Goal: Task Accomplishment & Management: Complete application form

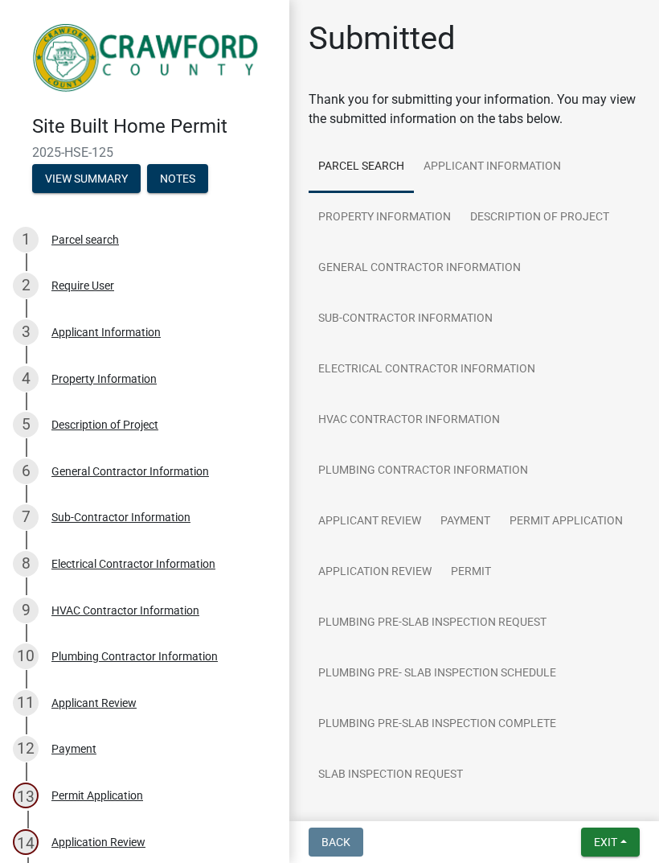
click at [614, 836] on span "Exit" at bounding box center [605, 842] width 23 height 13
click at [582, 800] on button "Save & Exit" at bounding box center [576, 800] width 129 height 39
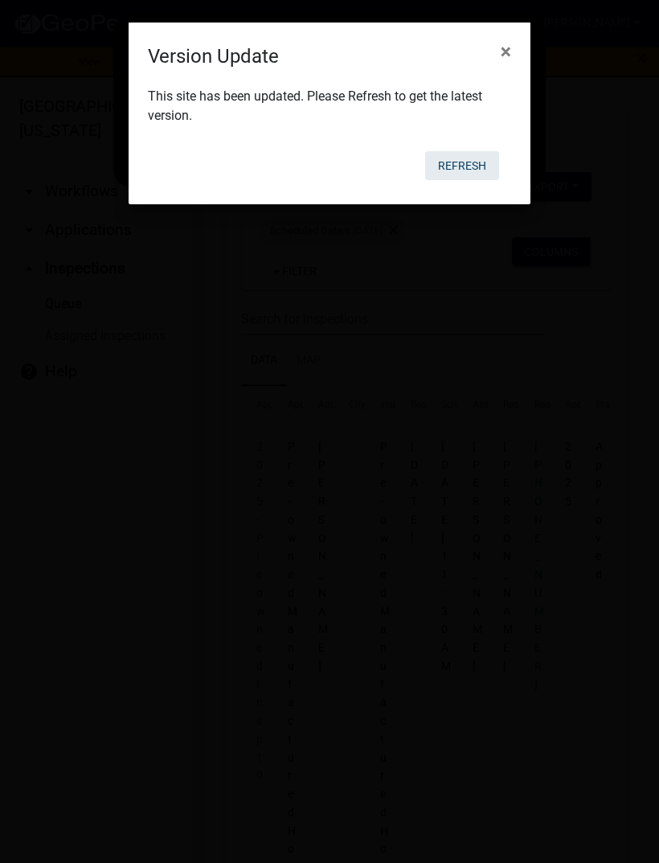
click at [478, 163] on button "Refresh" at bounding box center [462, 165] width 74 height 29
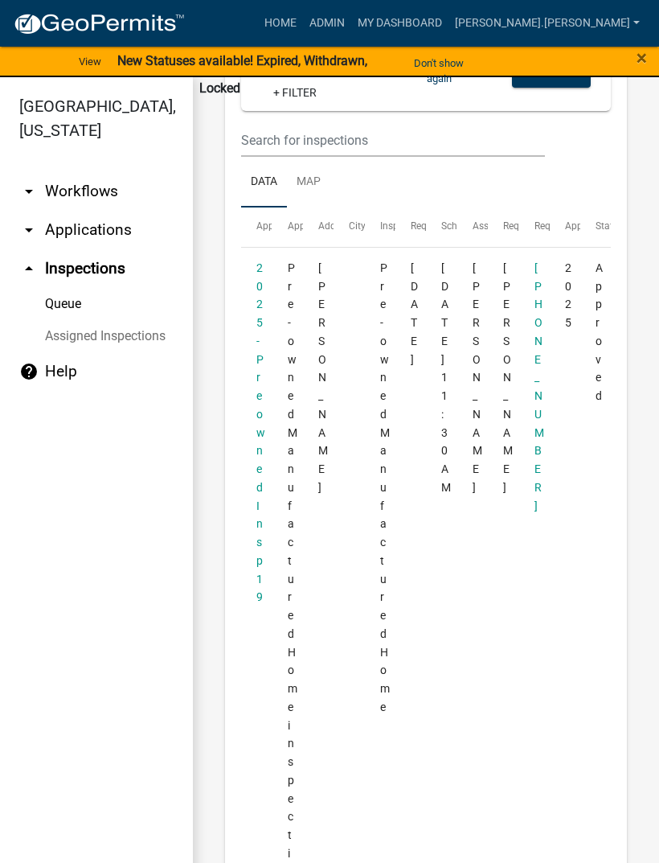
scroll to position [178, 0]
click at [638, 66] on span "×" at bounding box center [642, 58] width 10 height 23
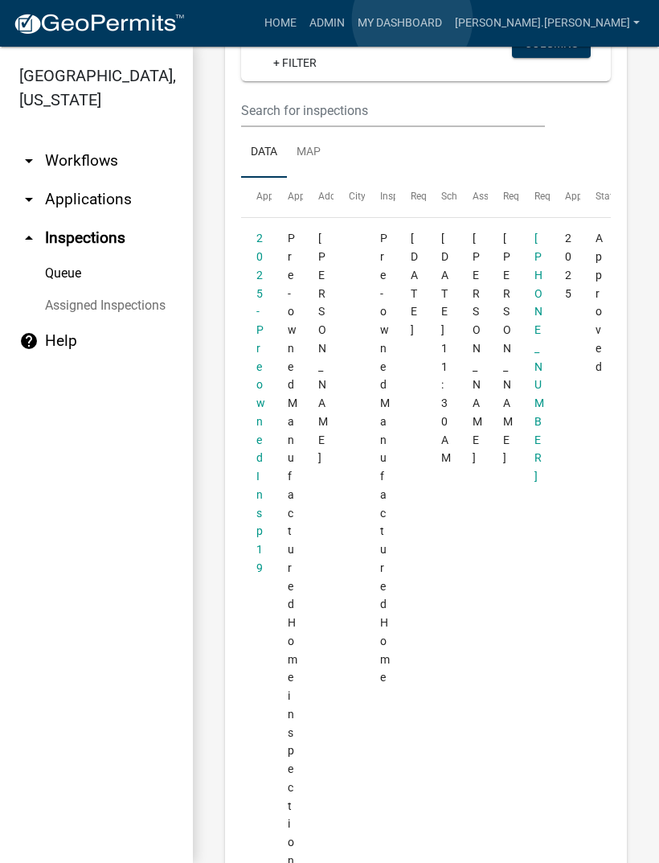
click at [351, 20] on link "Admin" at bounding box center [327, 23] width 48 height 31
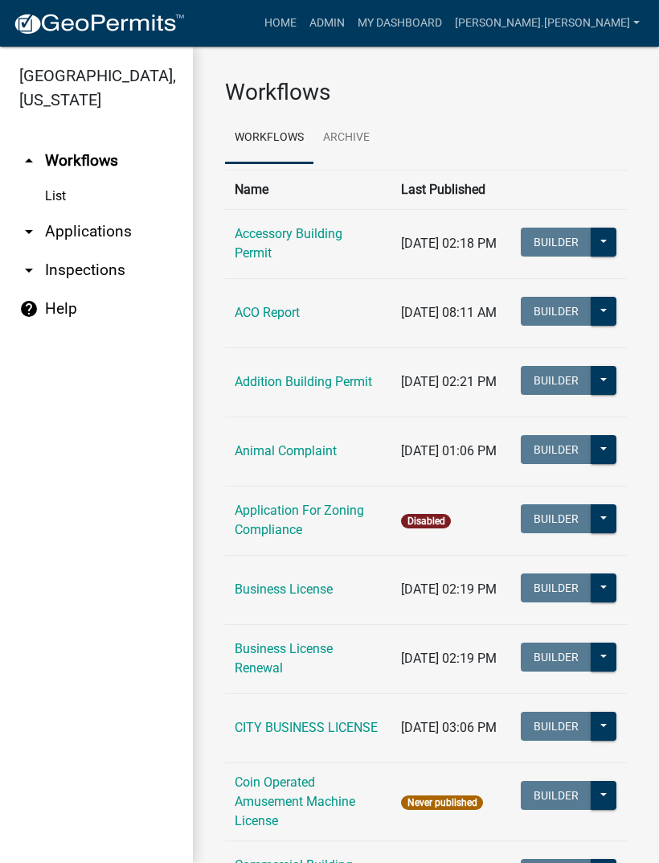
click at [21, 275] on icon "arrow_drop_down" at bounding box center [28, 270] width 19 height 19
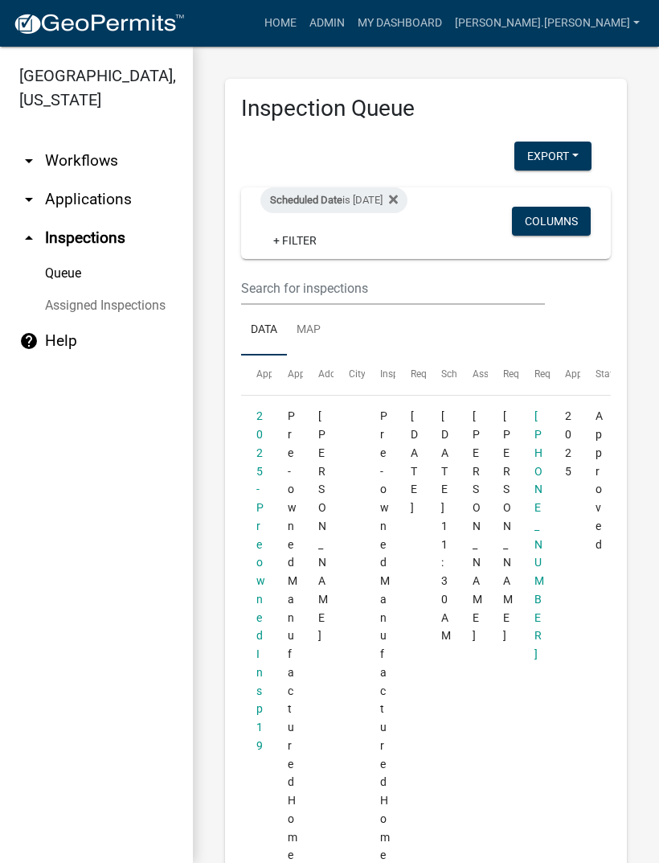
click at [55, 304] on link "Assigned Inspections" at bounding box center [96, 305] width 193 height 32
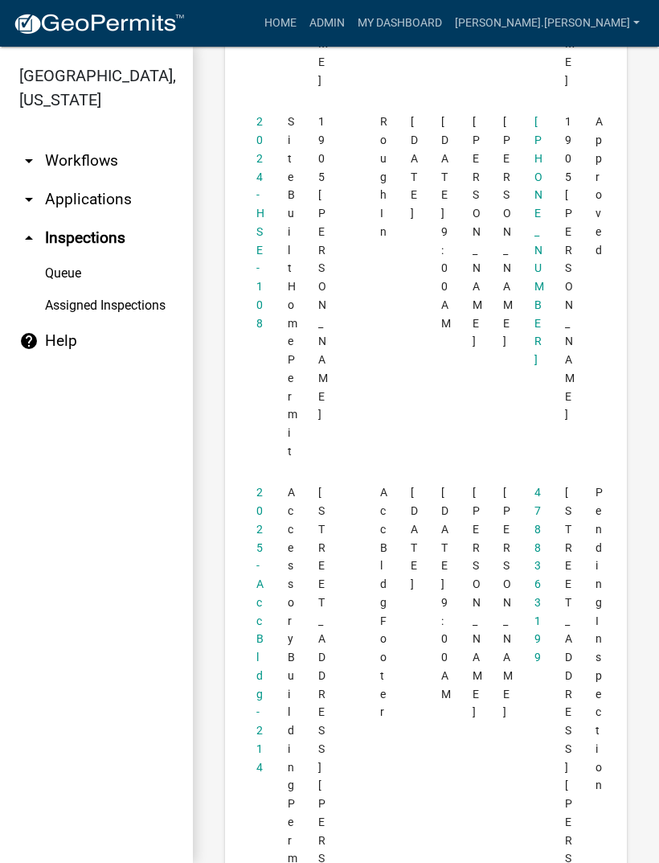
scroll to position [8880, 0]
click at [55, 277] on link "Queue" at bounding box center [96, 273] width 193 height 32
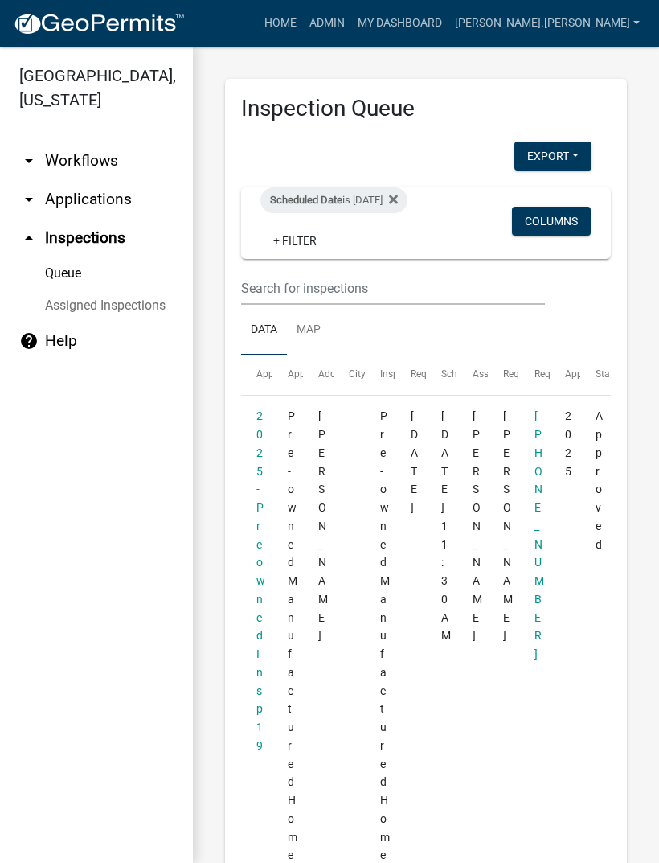
click at [408, 199] on div "Scheduled Date is [DATE]" at bounding box center [334, 200] width 147 height 26
click at [398, 191] on fa-icon at bounding box center [390, 200] width 15 height 26
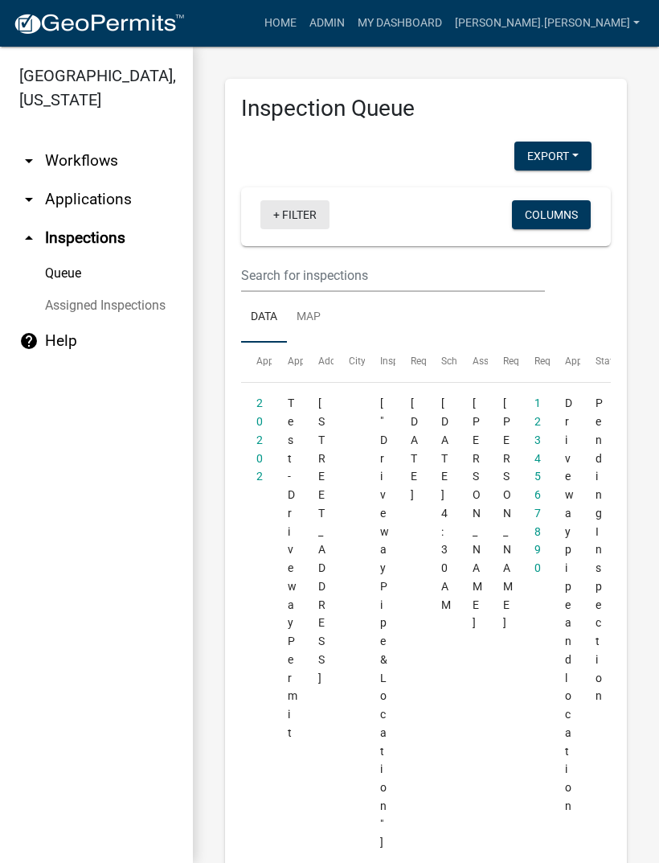
click at [294, 221] on link "+ Filter" at bounding box center [295, 214] width 69 height 29
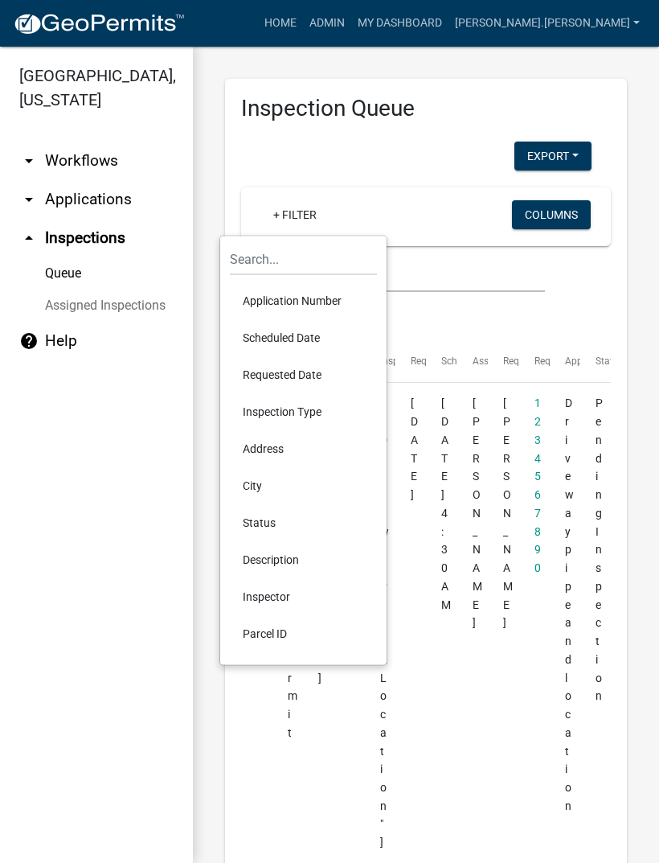
click at [310, 337] on li "Scheduled Date" at bounding box center [303, 337] width 147 height 37
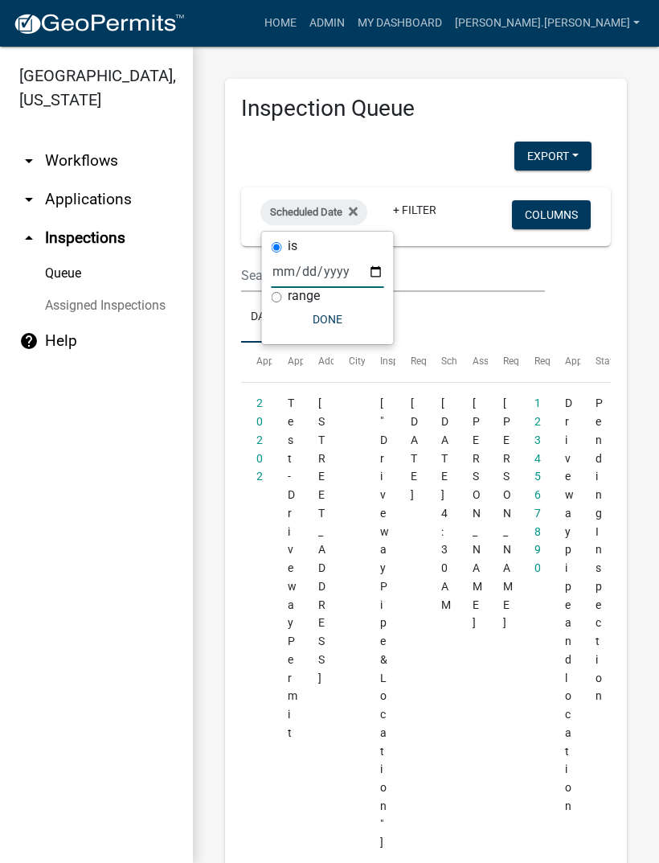
click at [336, 266] on input "date" at bounding box center [328, 271] width 113 height 33
type input "[DATE]"
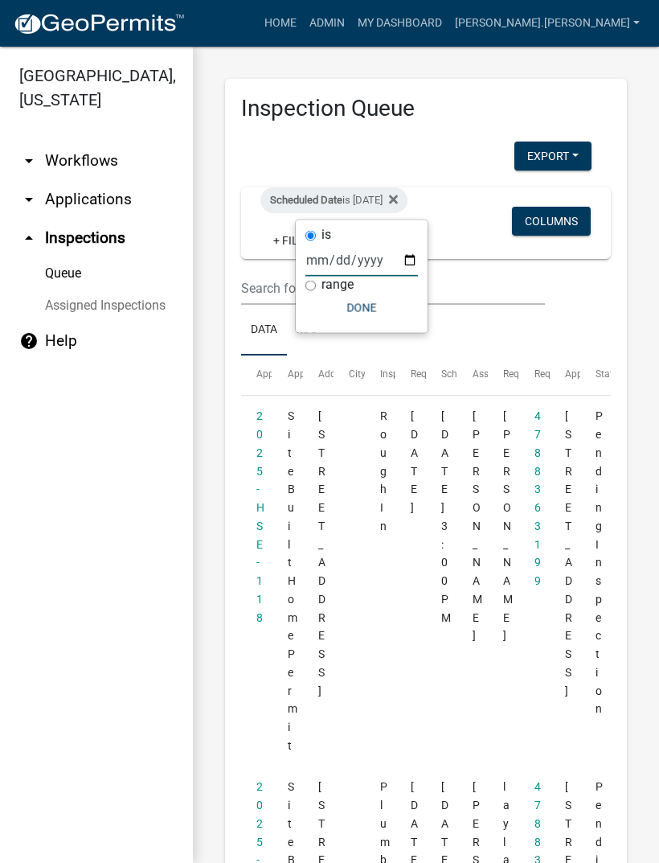
click at [355, 310] on button "Done" at bounding box center [362, 308] width 113 height 29
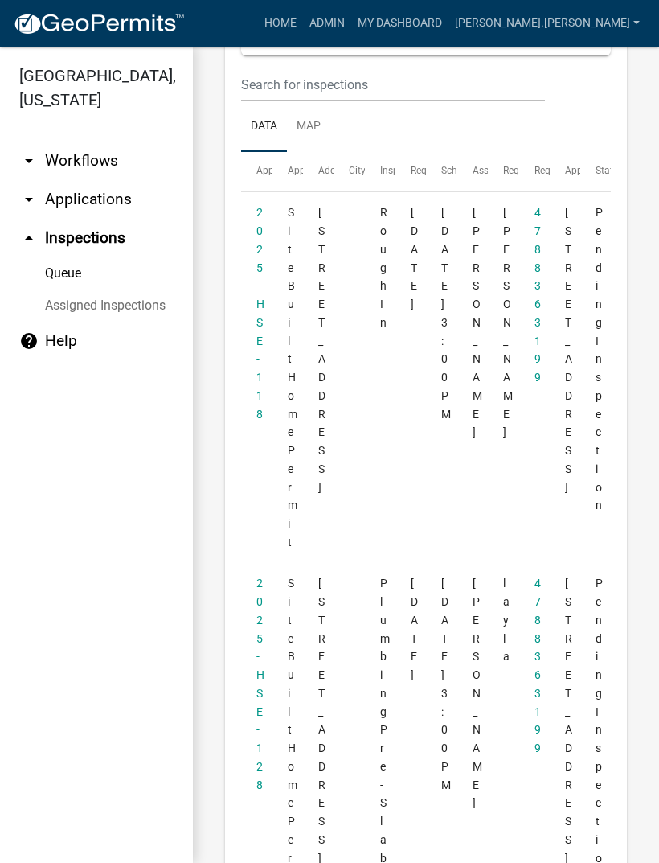
scroll to position [183, 0]
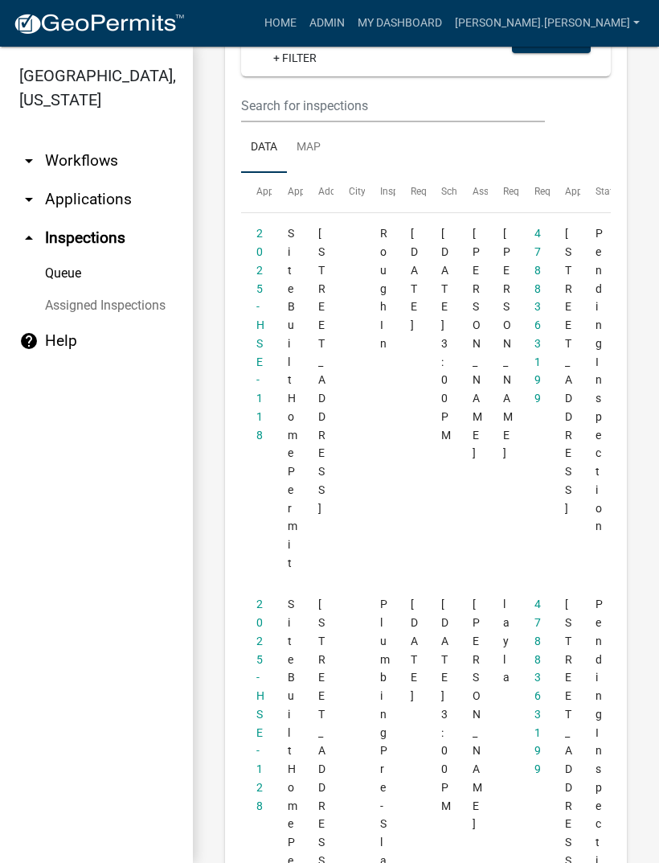
click at [255, 344] on datatable-body-cell "2025-HSE-118" at bounding box center [256, 398] width 31 height 371
click at [263, 332] on link "2025-HSE-118" at bounding box center [261, 334] width 8 height 214
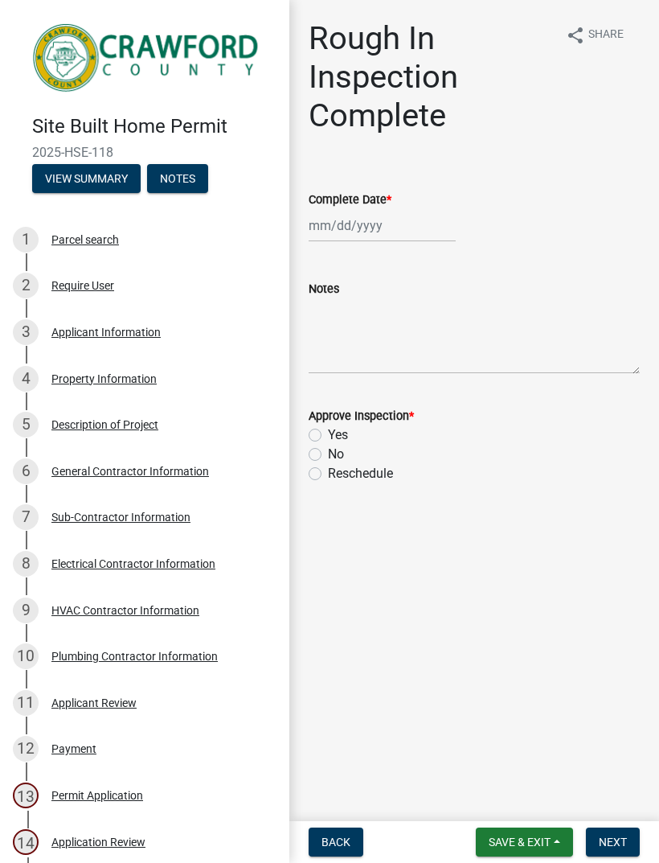
click at [68, 378] on div "Property Information" at bounding box center [103, 378] width 105 height 11
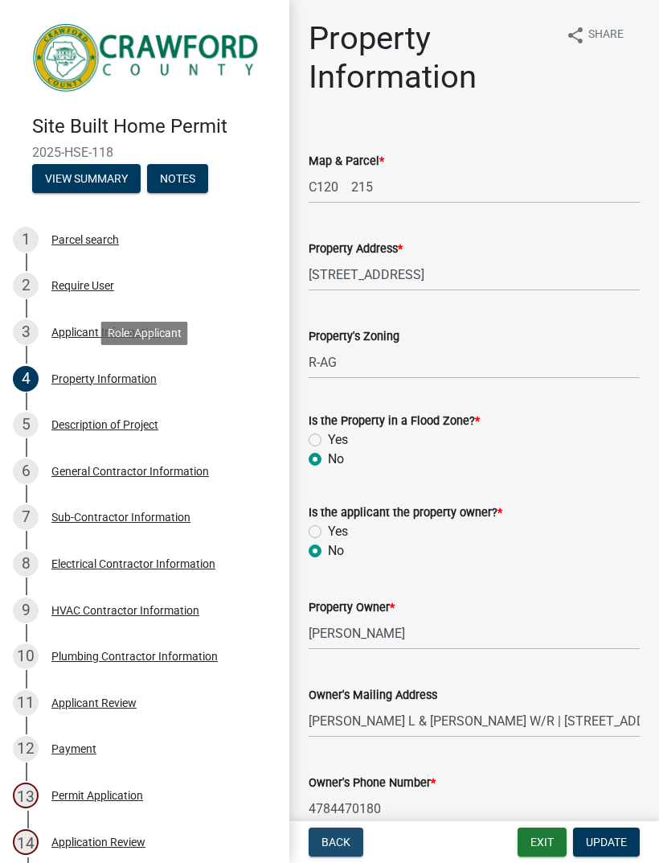
click at [331, 832] on button "Back" at bounding box center [336, 841] width 55 height 29
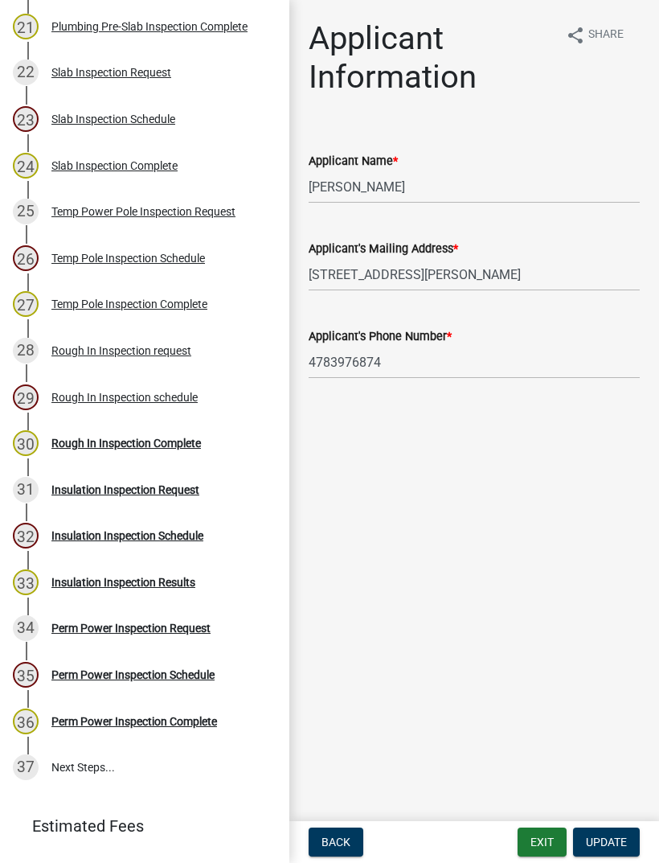
scroll to position [1148, 0]
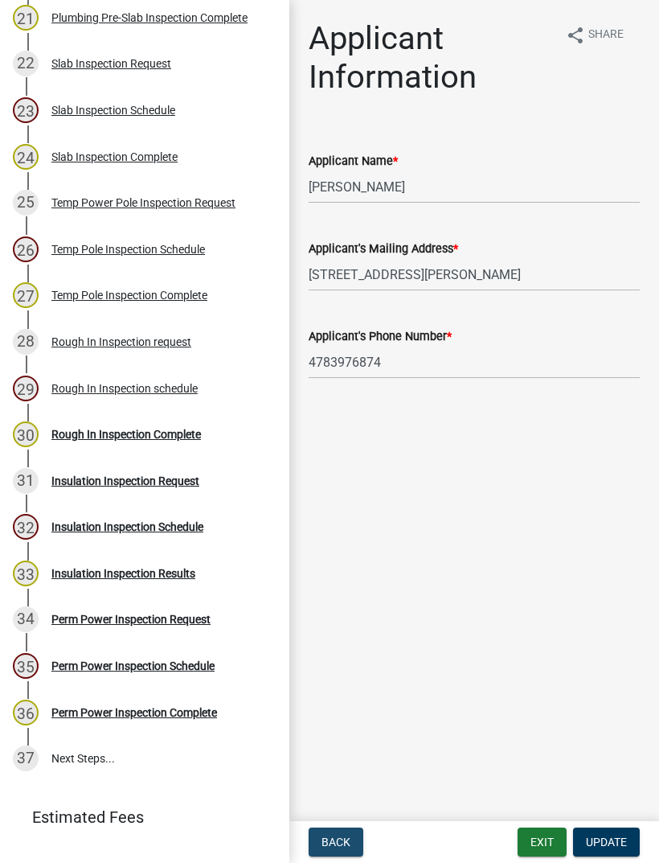
click at [335, 837] on span "Back" at bounding box center [336, 842] width 29 height 13
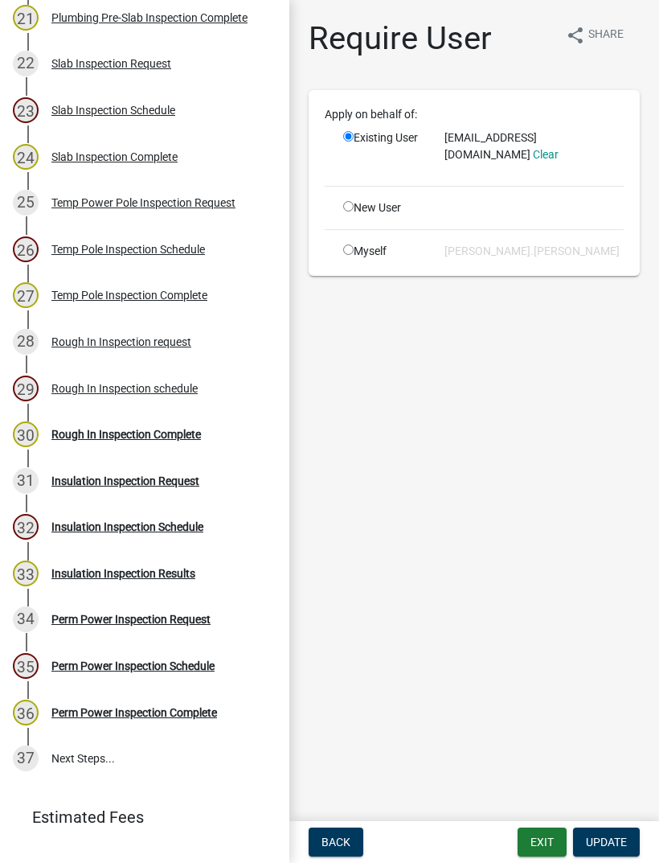
click at [336, 839] on span "Back" at bounding box center [336, 842] width 29 height 13
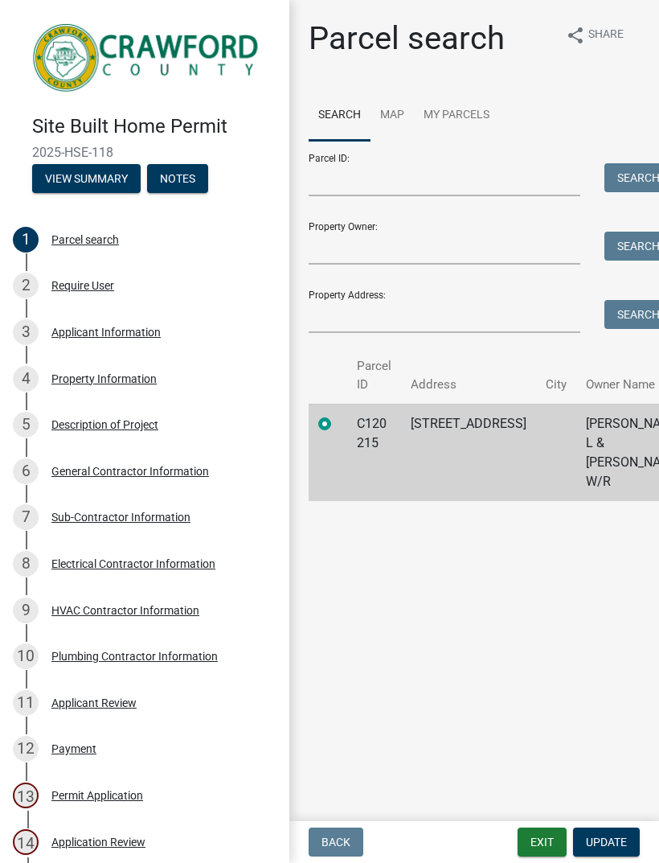
scroll to position [0, 0]
click at [46, 177] on button "View Summary" at bounding box center [86, 178] width 109 height 29
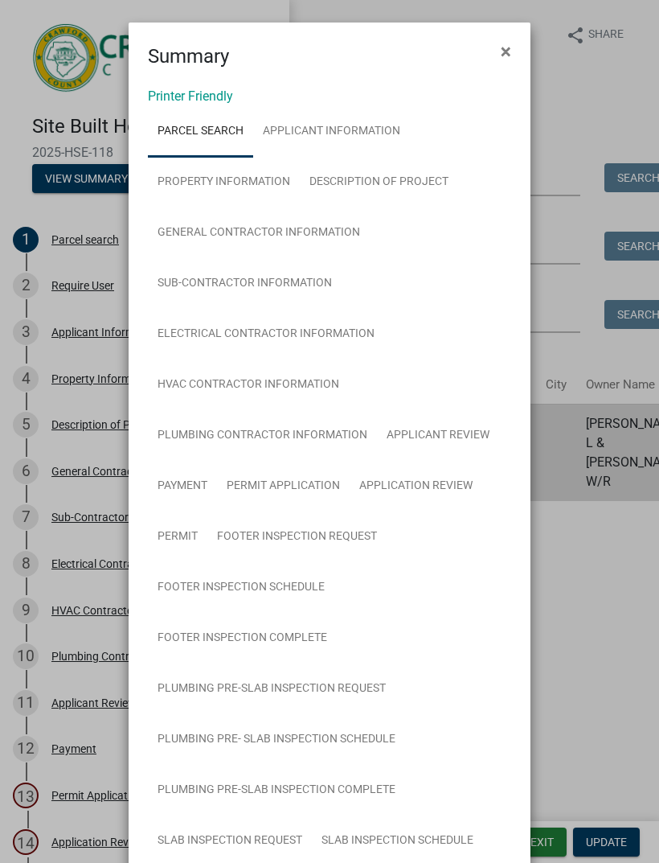
click at [512, 60] on button "×" at bounding box center [506, 51] width 36 height 45
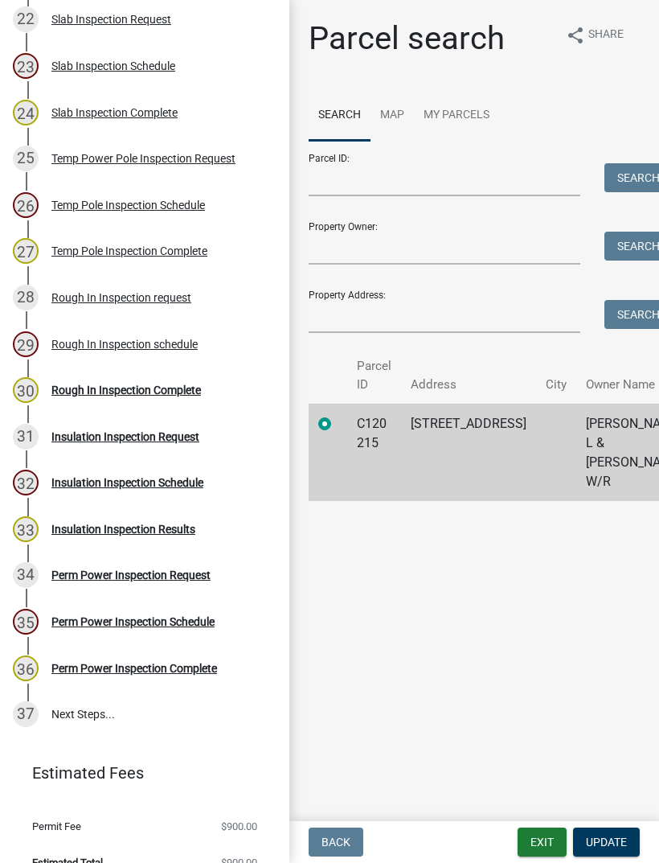
scroll to position [1197, 0]
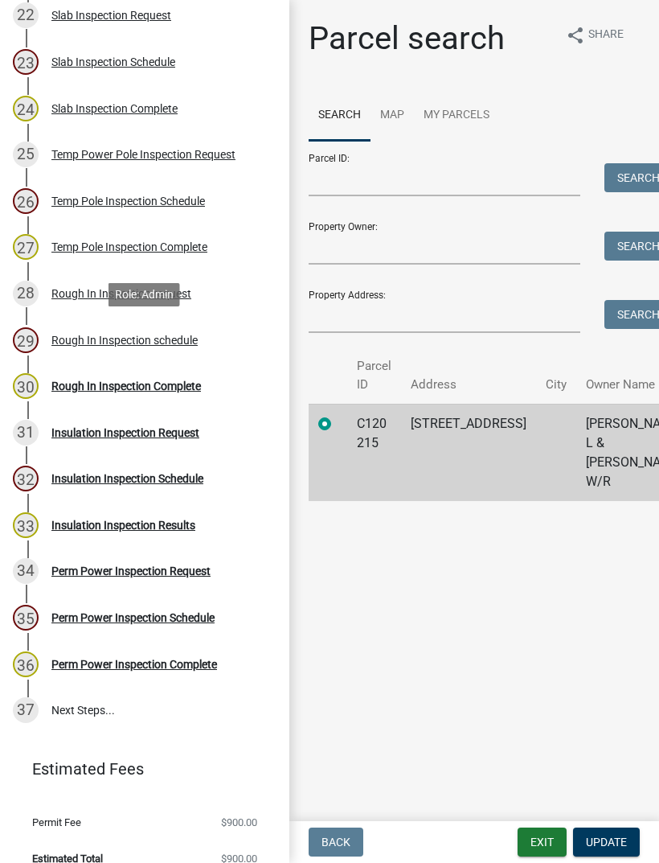
click at [71, 335] on div "Rough In Inspection schedule" at bounding box center [124, 340] width 146 height 11
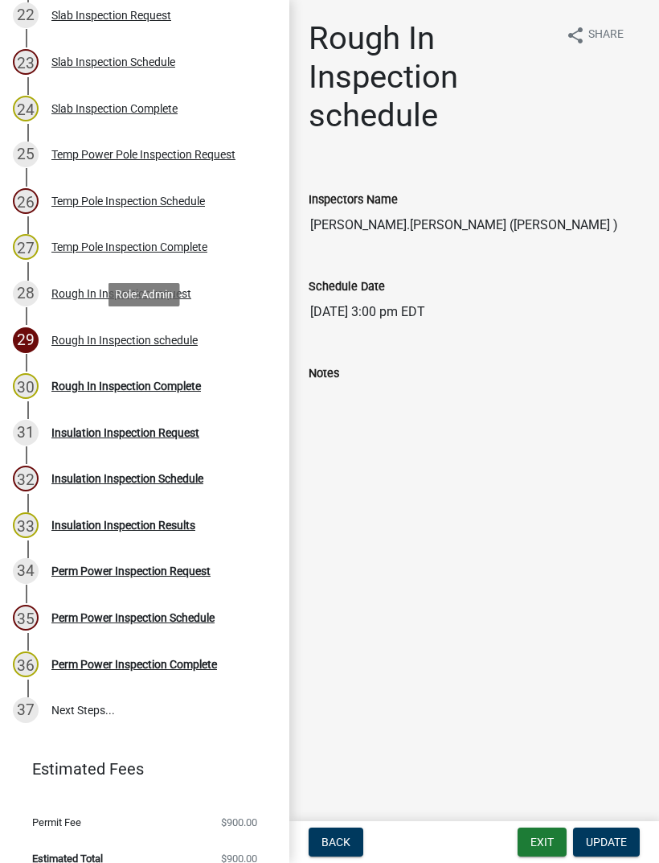
click at [542, 836] on button "Exit" at bounding box center [542, 841] width 49 height 29
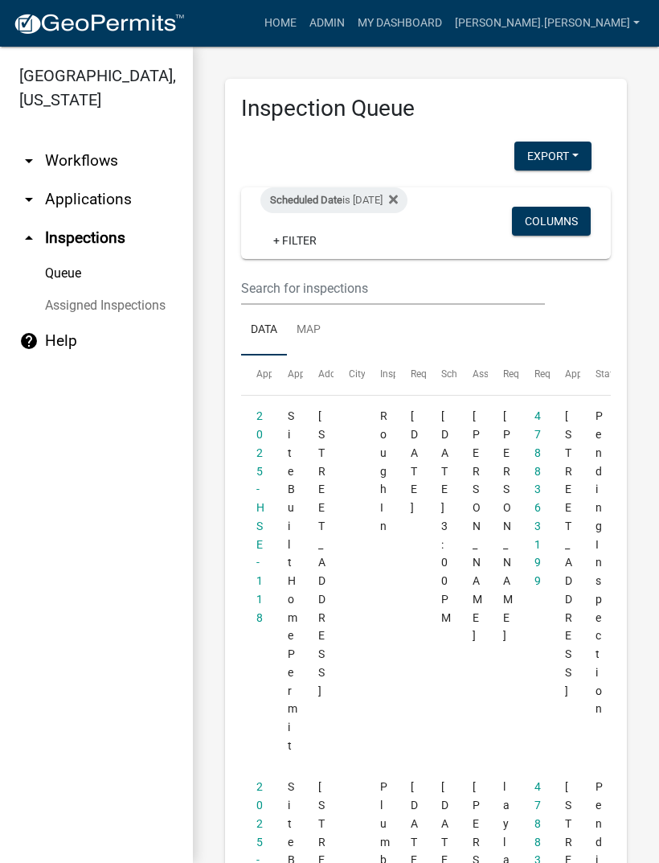
click at [271, 504] on datatable-body-cell "2025-HSE-118" at bounding box center [256, 581] width 31 height 371
click at [259, 525] on link "2025-HSE-118" at bounding box center [261, 516] width 8 height 214
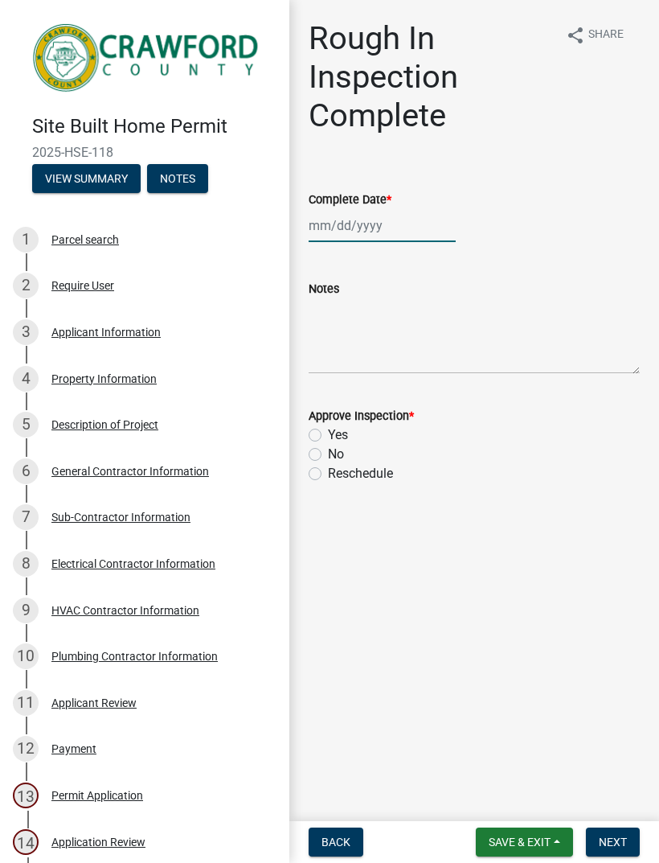
click at [362, 227] on div at bounding box center [382, 225] width 147 height 33
select select "8"
select select "2025"
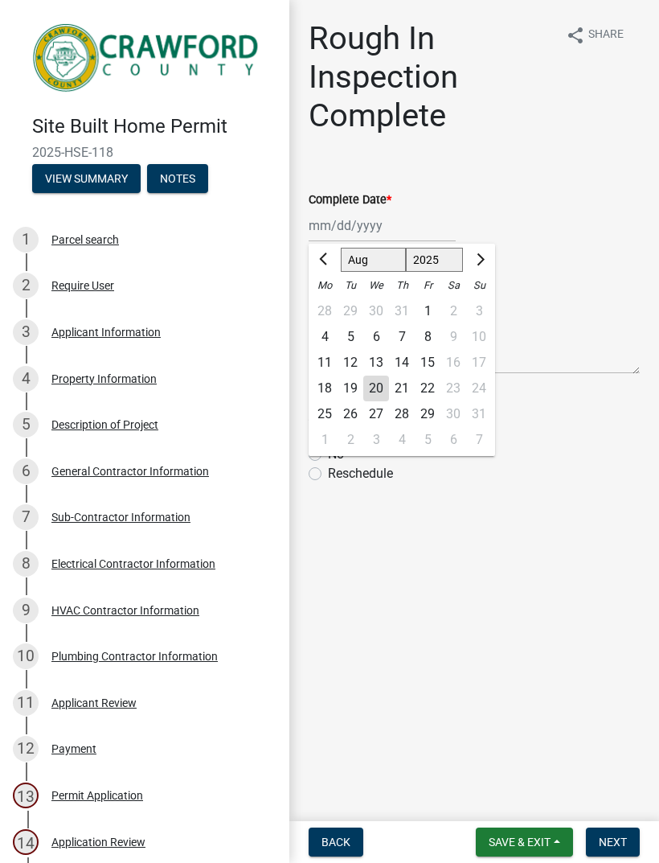
click at [380, 392] on div "20" at bounding box center [376, 389] width 26 height 26
type input "[DATE]"
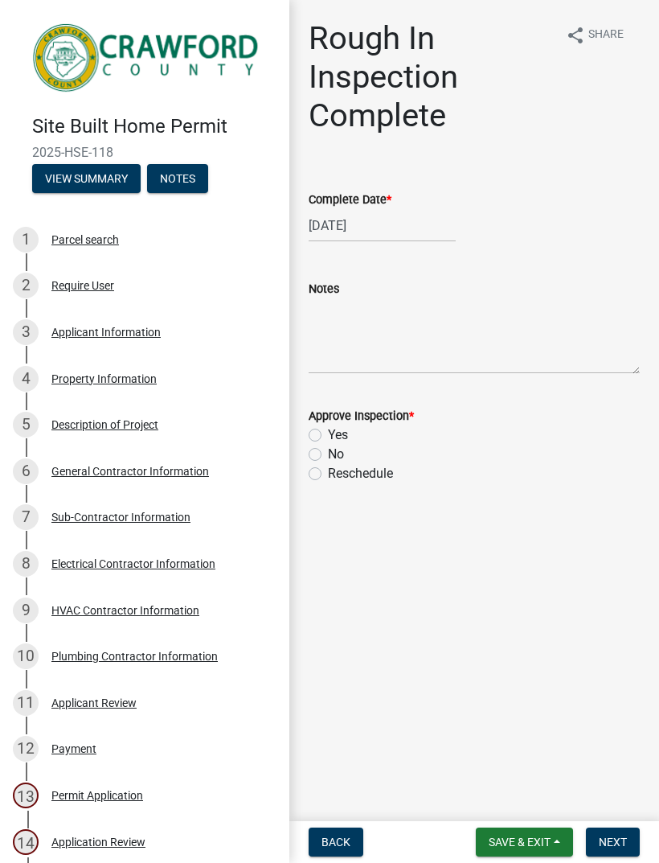
click at [328, 429] on label "Yes" at bounding box center [338, 434] width 20 height 19
click at [328, 429] on input "Yes" at bounding box center [333, 430] width 10 height 10
radio input "true"
click at [616, 834] on button "Next" at bounding box center [613, 841] width 54 height 29
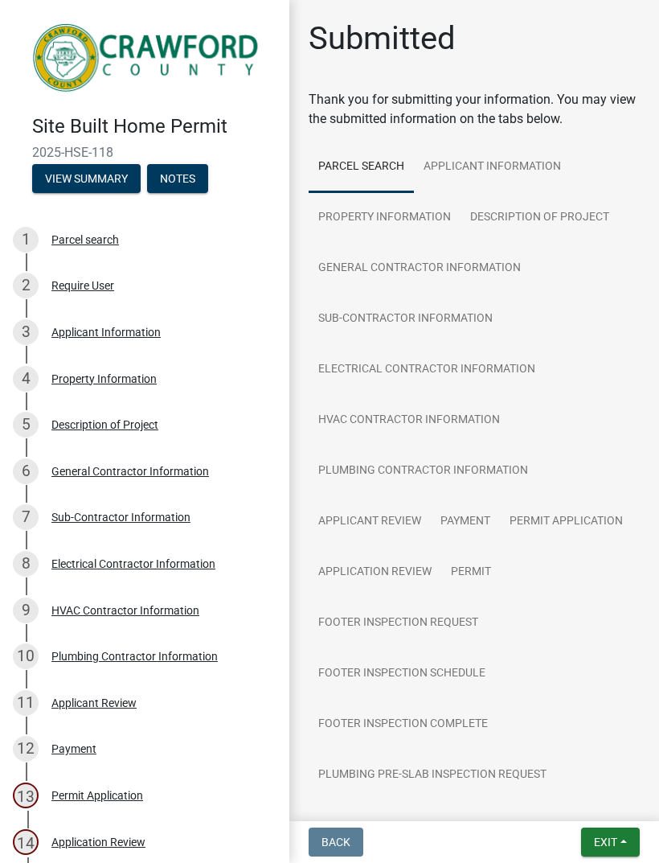
click at [621, 831] on button "Exit" at bounding box center [610, 841] width 59 height 29
click at [584, 797] on button "Save & Exit" at bounding box center [576, 800] width 129 height 39
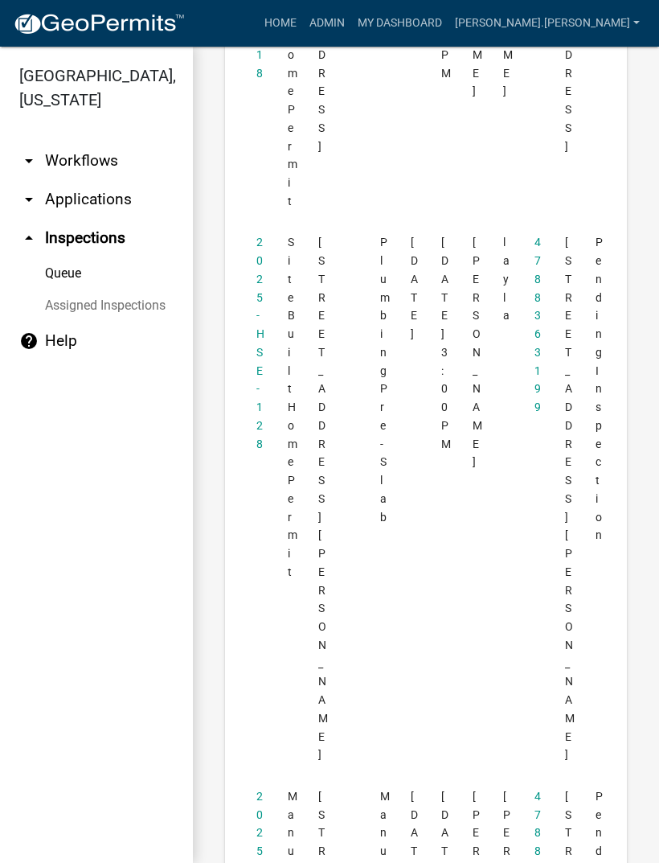
scroll to position [487, 0]
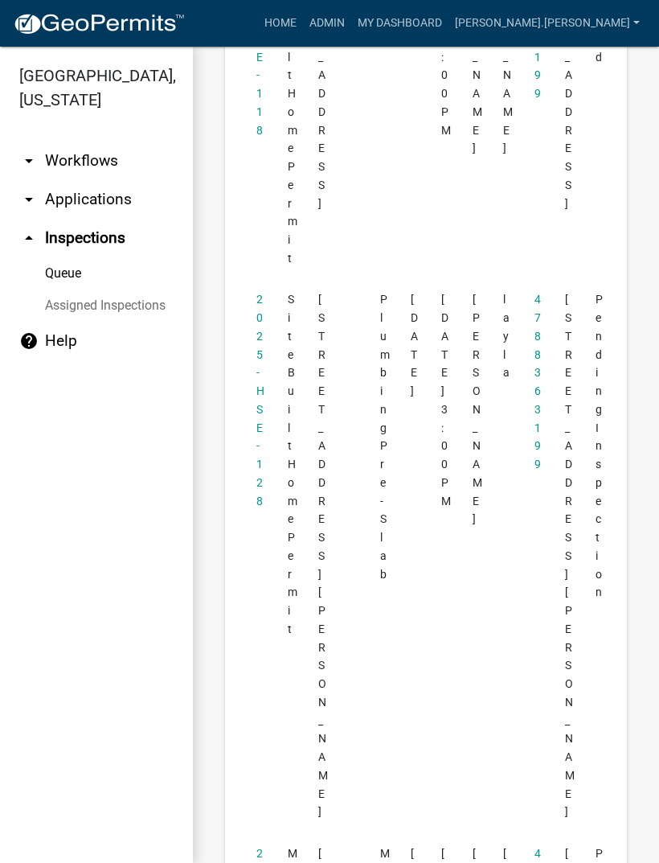
click at [252, 404] on datatable-body-cell "2025-HSE-128" at bounding box center [256, 556] width 31 height 554
click at [257, 381] on link "2025-HSE-128" at bounding box center [261, 400] width 8 height 214
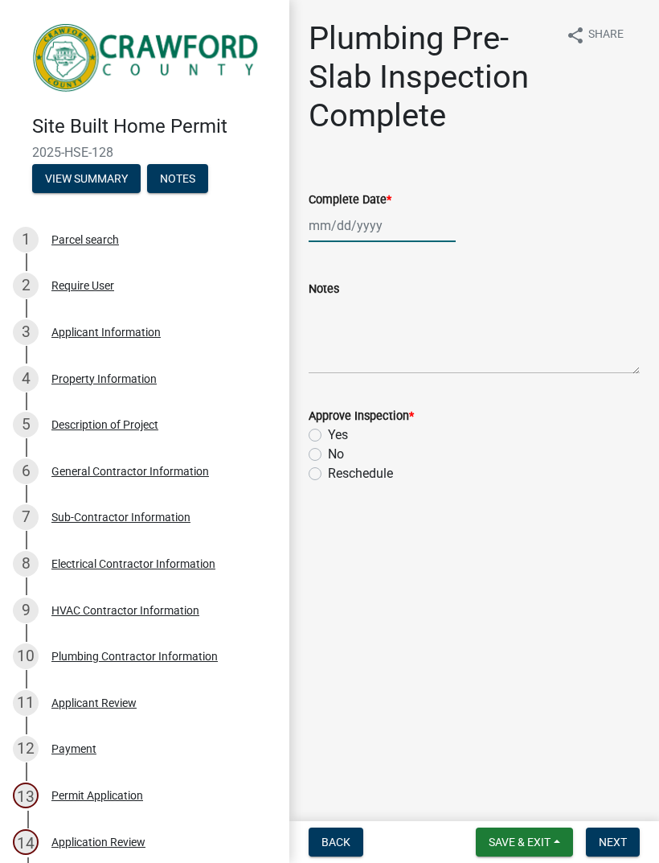
click at [357, 226] on div at bounding box center [382, 225] width 147 height 33
select select "8"
select select "2025"
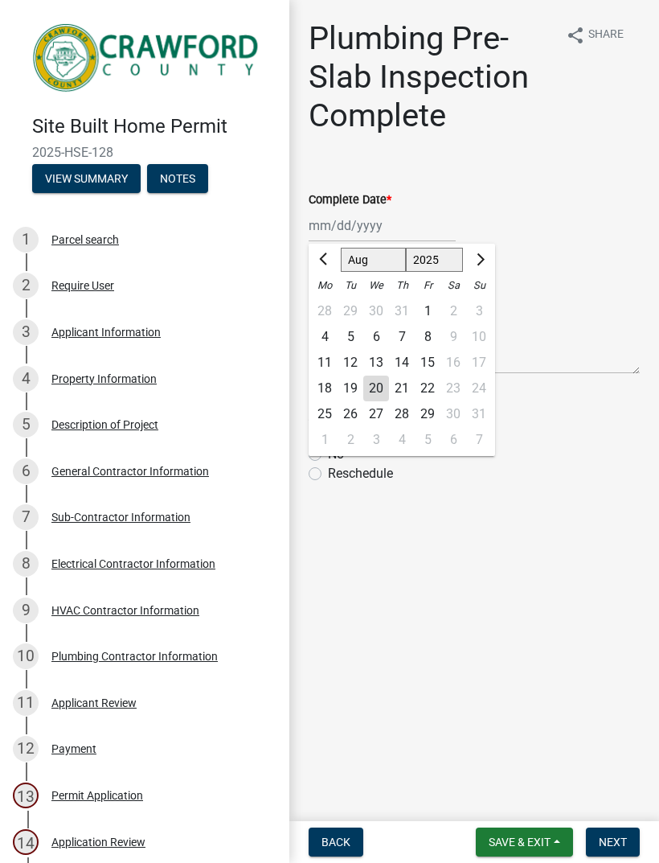
click at [383, 383] on div "20" at bounding box center [376, 389] width 26 height 26
type input "[DATE]"
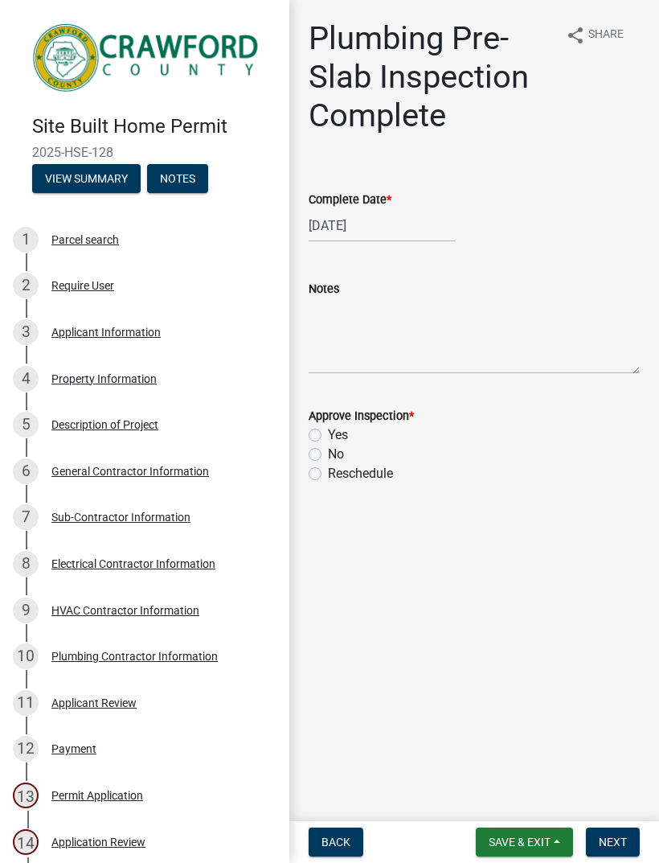
click at [324, 433] on div "Yes" at bounding box center [474, 434] width 331 height 19
click at [328, 433] on label "Yes" at bounding box center [338, 434] width 20 height 19
click at [328, 433] on input "Yes" at bounding box center [333, 430] width 10 height 10
radio input "true"
click at [548, 832] on button "Save & Exit" at bounding box center [524, 841] width 97 height 29
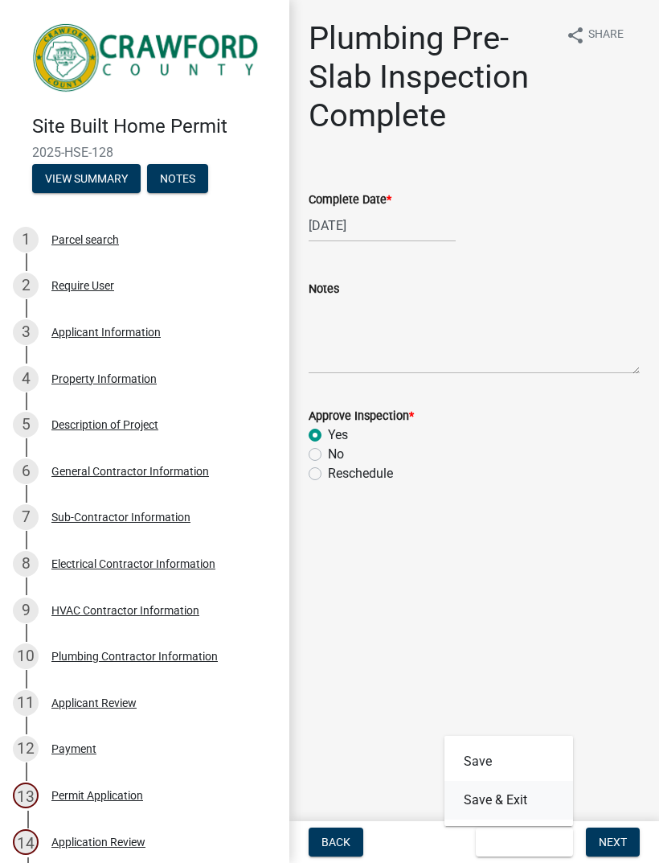
click at [520, 799] on button "Save & Exit" at bounding box center [509, 800] width 129 height 39
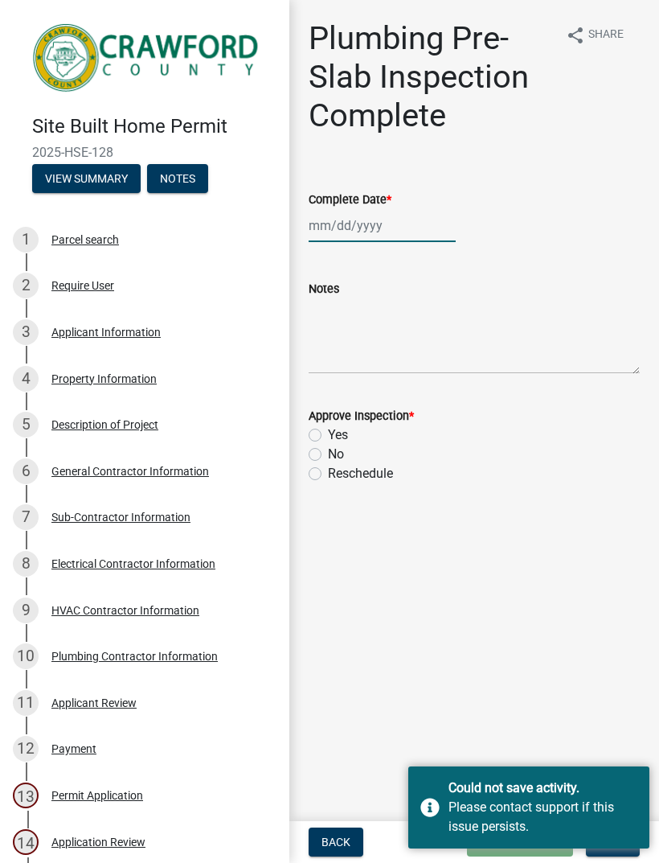
click at [375, 236] on div at bounding box center [382, 225] width 147 height 33
select select "8"
select select "2025"
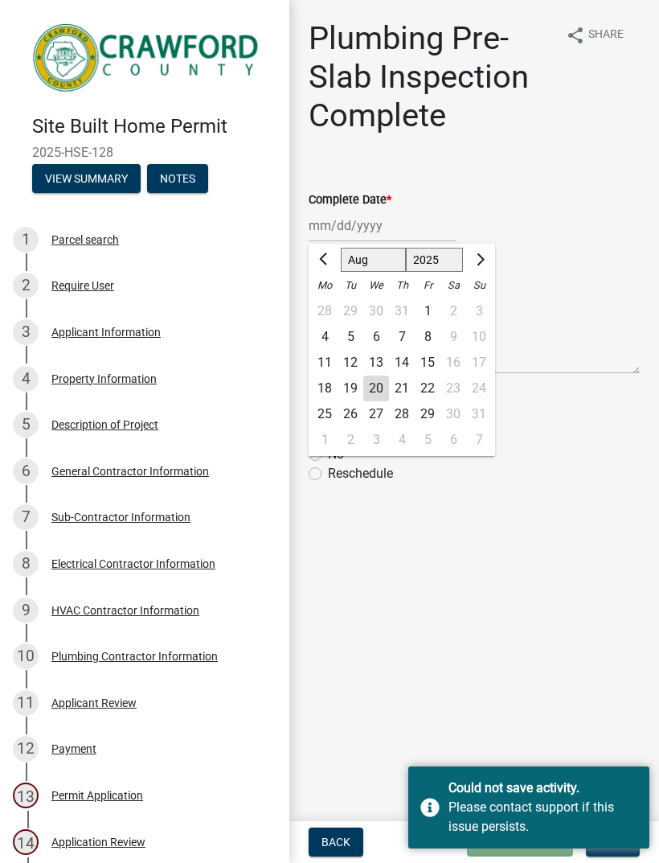
click at [382, 379] on div "20" at bounding box center [376, 389] width 26 height 26
type input "[DATE]"
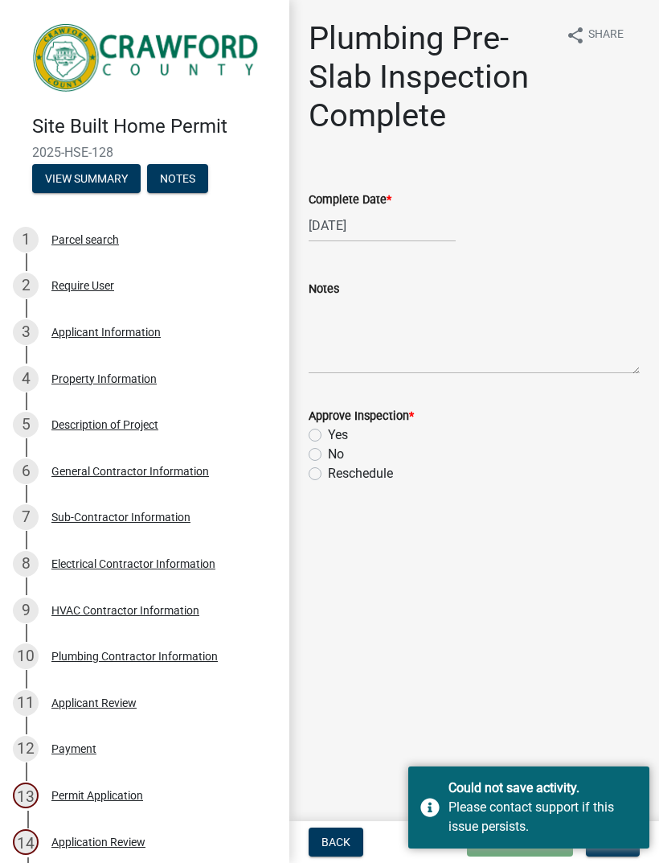
click at [328, 433] on label "Yes" at bounding box center [338, 434] width 20 height 19
click at [328, 433] on input "Yes" at bounding box center [333, 430] width 10 height 10
radio input "true"
click at [565, 660] on main "Plumbing Pre-Slab Inspection Complete share Share Complete Date * [DATE] Notes …" at bounding box center [474, 407] width 370 height 815
click at [607, 730] on main "Plumbing Pre-Slab Inspection Complete share Share Complete Date * [DATE] Notes …" at bounding box center [474, 407] width 370 height 815
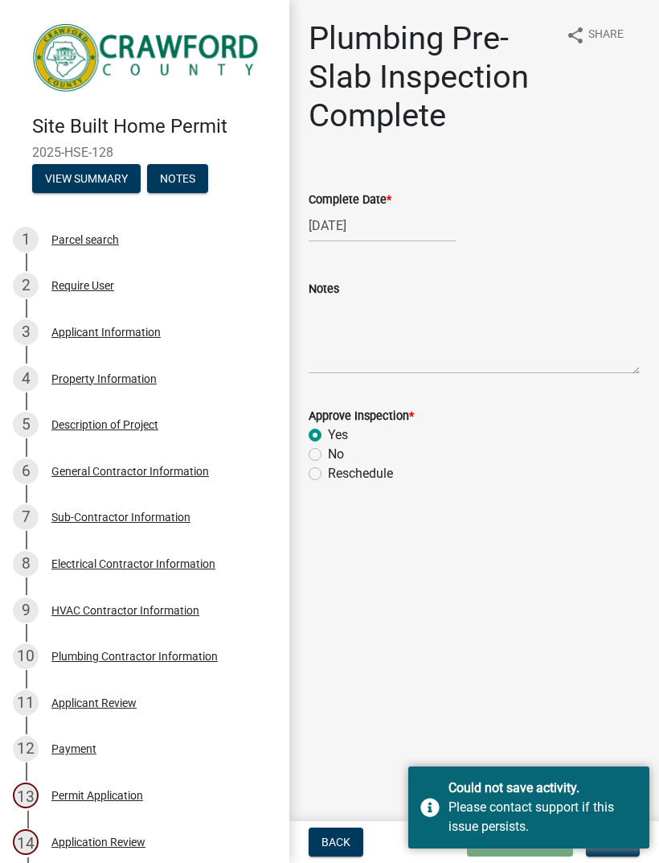
click at [622, 848] on span "Next" at bounding box center [613, 842] width 28 height 13
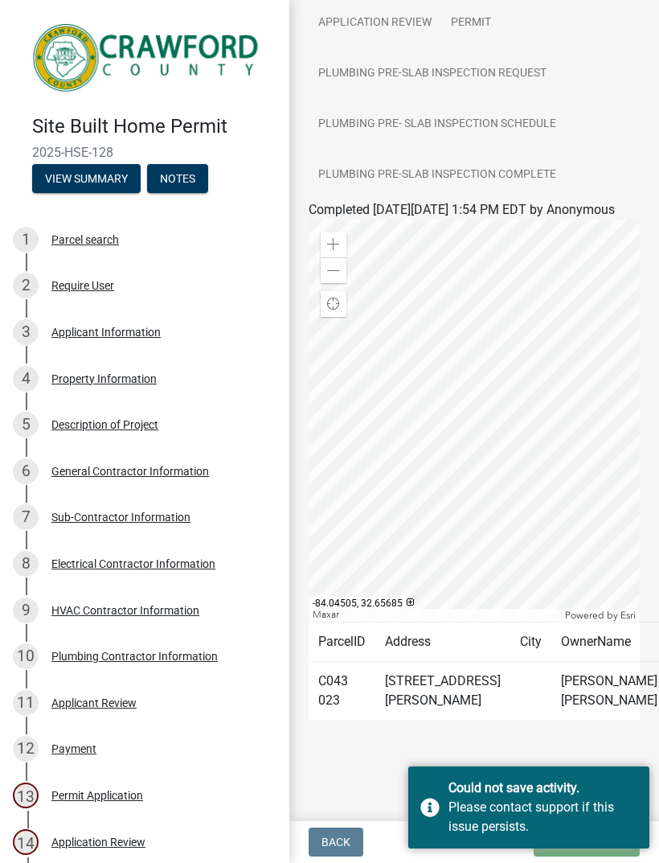
scroll to position [588, 0]
click at [604, 845] on div "Could not save activity. Please contact support if this issue persists." at bounding box center [529, 807] width 241 height 82
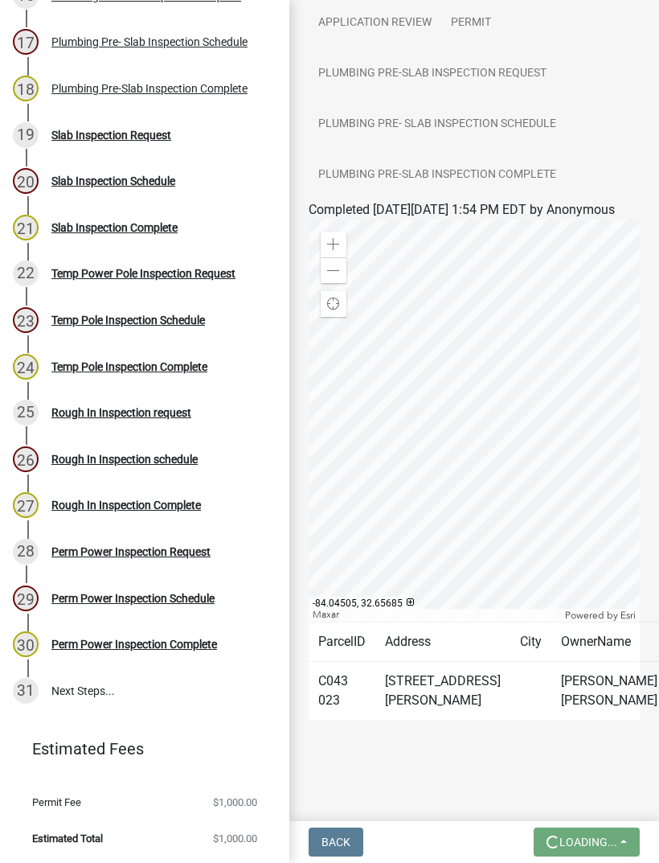
scroll to position [938, 0]
click at [85, 505] on div "Rough In Inspection Complete" at bounding box center [126, 504] width 150 height 11
click at [73, 499] on div "Rough In Inspection Complete" at bounding box center [126, 504] width 150 height 11
click at [76, 502] on div "Rough In Inspection Complete" at bounding box center [126, 504] width 150 height 11
click at [76, 507] on div "Rough In Inspection Complete" at bounding box center [126, 504] width 150 height 11
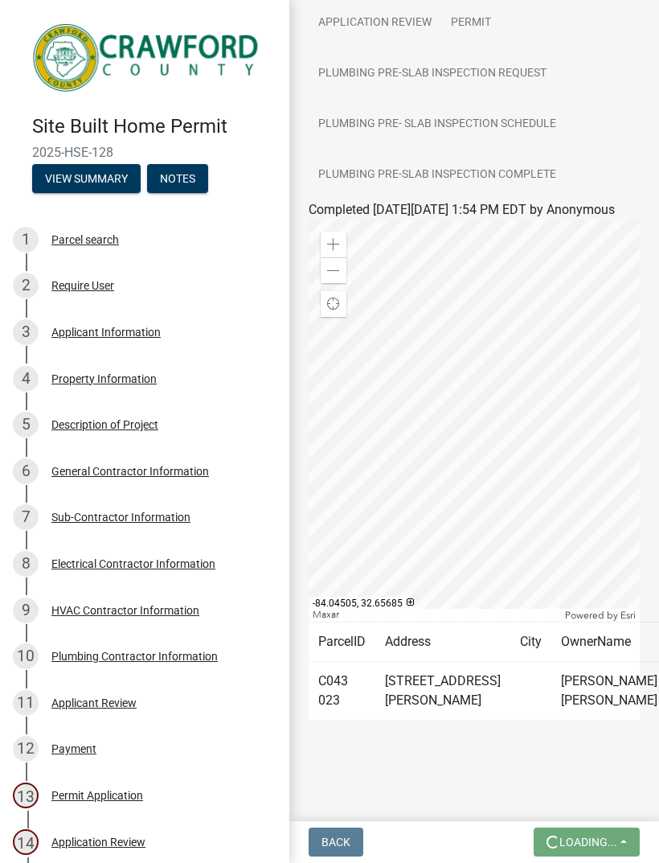
scroll to position [0, 0]
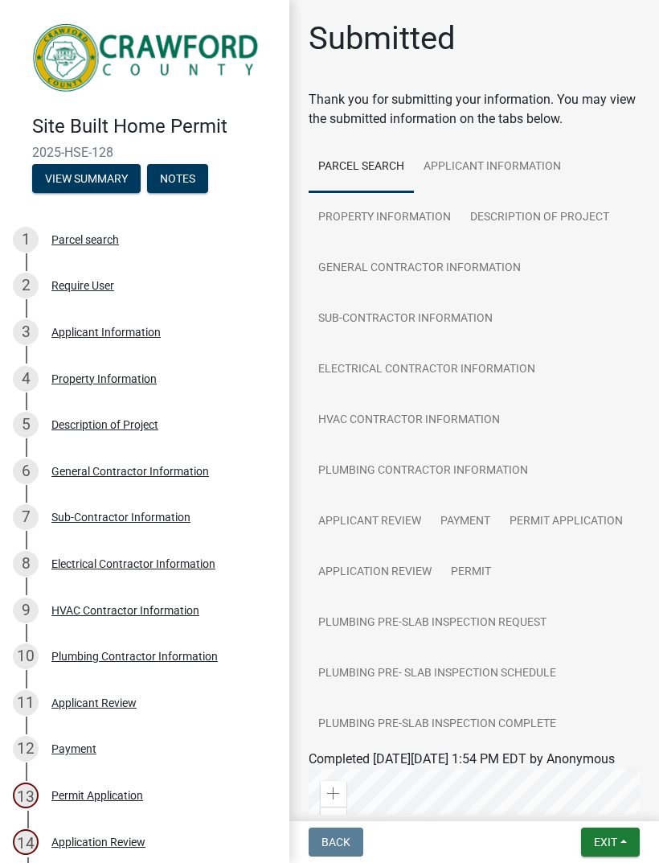
click at [614, 837] on span "Exit" at bounding box center [605, 842] width 23 height 13
click at [585, 799] on button "Save & Exit" at bounding box center [576, 800] width 129 height 39
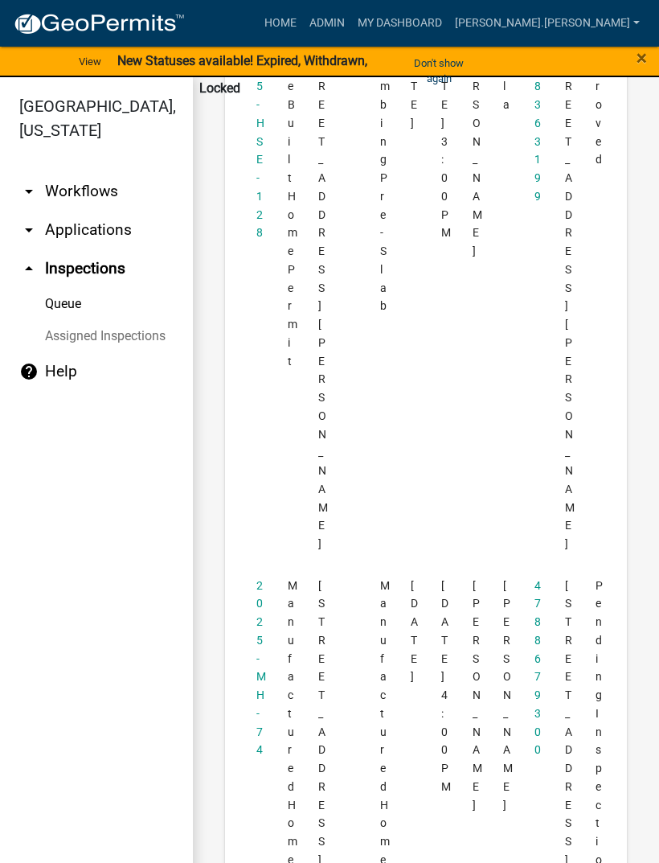
scroll to position [784, 0]
click at [248, 566] on datatable-body-cell "2025-MH-74" at bounding box center [256, 843] width 31 height 554
click at [257, 581] on link "2025-MH-74" at bounding box center [262, 670] width 10 height 178
